Goal: Transaction & Acquisition: Book appointment/travel/reservation

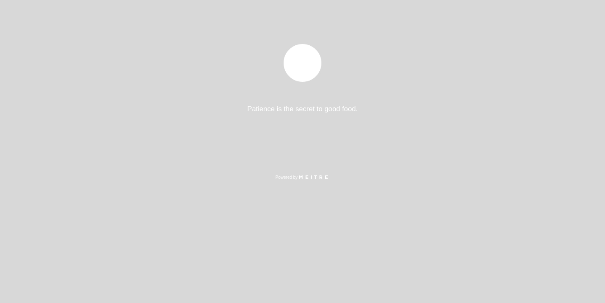
select select "es"
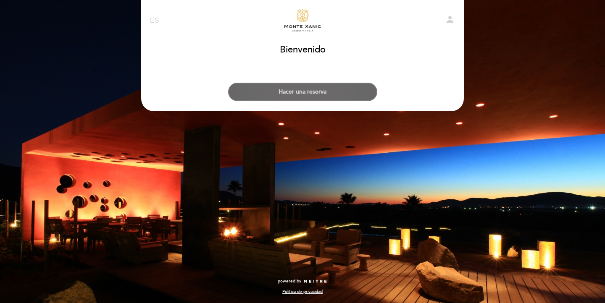
click at [318, 87] on button "Hacer una reserva" at bounding box center [302, 92] width 149 height 18
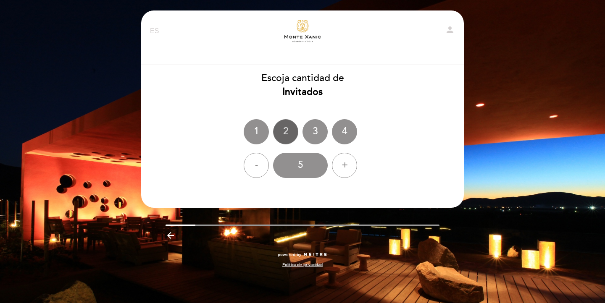
click at [281, 134] on div "2" at bounding box center [285, 131] width 25 height 25
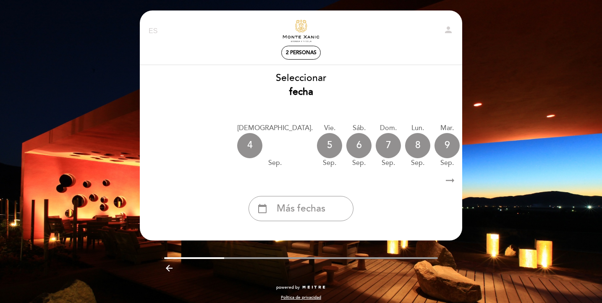
drag, startPoint x: 389, startPoint y: 152, endPoint x: 198, endPoint y: 149, distance: 191.5
click at [176, 155] on div "[DEMOGRAPHIC_DATA]. [DATE] vie. [DATE] sáb. [DATE] dom. [DATE] lun. [DATE] [DAT…" at bounding box center [300, 145] width 323 height 53
click at [451, 179] on icon "arrow_right_alt" at bounding box center [450, 181] width 13 height 18
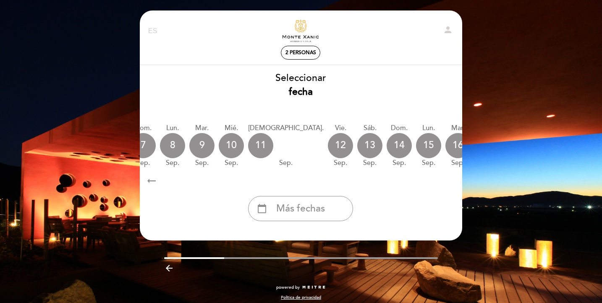
click at [592, 148] on icon "calendar_today" at bounding box center [597, 145] width 10 height 14
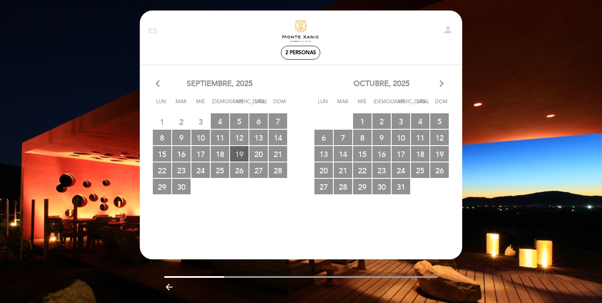
click at [240, 149] on span "19 RESERVAS DISPONIBLES" at bounding box center [239, 154] width 18 height 16
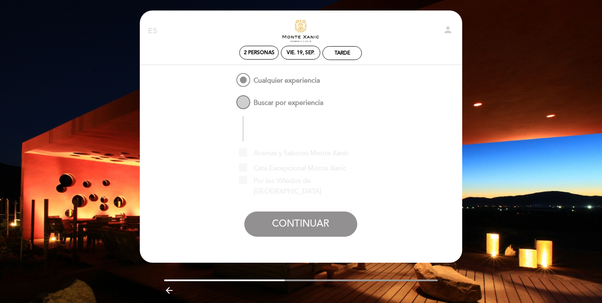
click at [242, 104] on span "Buscar por experiencia" at bounding box center [279, 99] width 89 height 10
click at [232, 99] on input "Buscar por experiencia" at bounding box center [228, 96] width 5 height 5
radio input "false"
radio input "true"
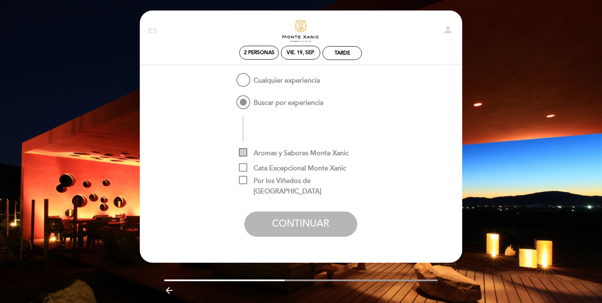
click at [244, 149] on span "Aromas y Sabores Monte Xanic" at bounding box center [294, 153] width 110 height 10
click at [244, 149] on input "Aromas y Sabores Monte Xanic" at bounding box center [241, 150] width 5 height 5
checkbox input "true"
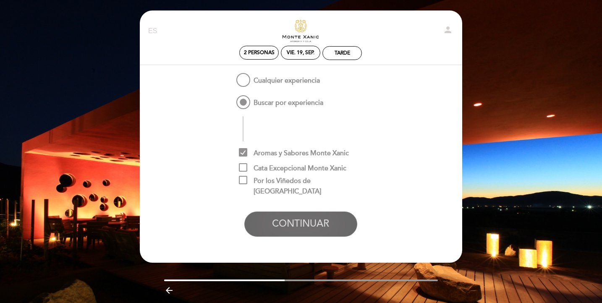
click at [287, 218] on button "CONTINUAR" at bounding box center [300, 224] width 113 height 25
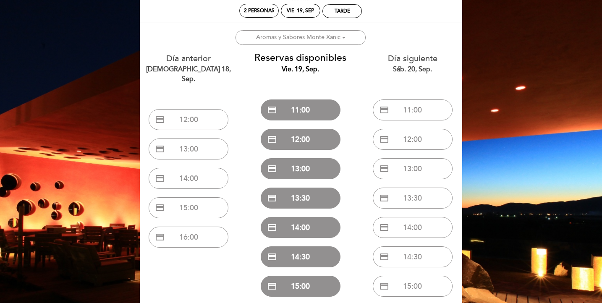
scroll to position [0, 0]
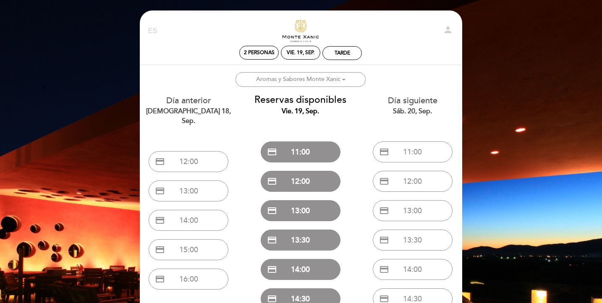
click at [504, 54] on div "EN ES PT Descubre [GEOGRAPHIC_DATA] person 2 personas vie. 19, sep. [GEOGRAPHIC…" at bounding box center [301, 249] width 602 height 498
